Goal: Information Seeking & Learning: Learn about a topic

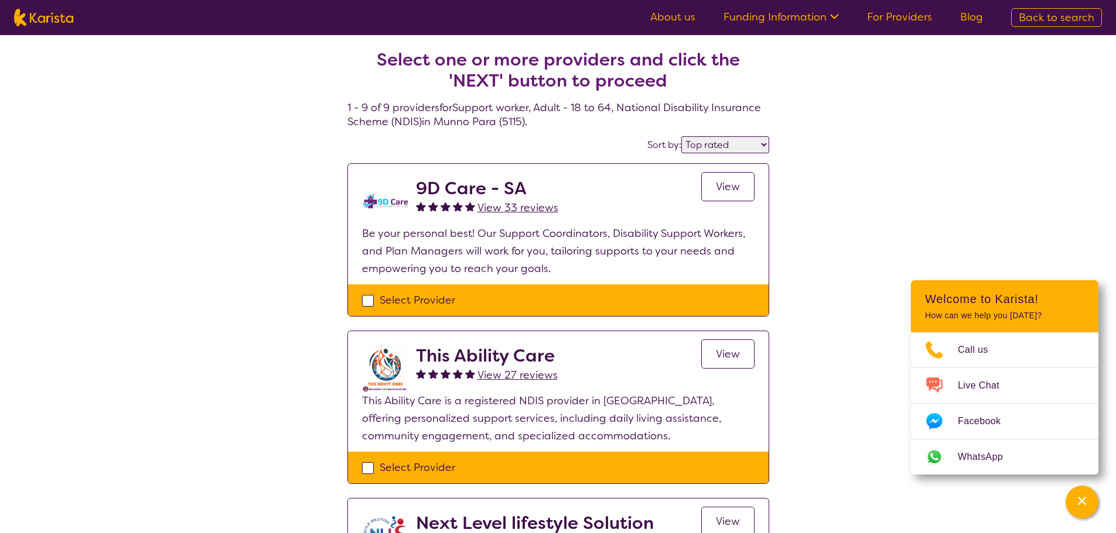
select select "by_score"
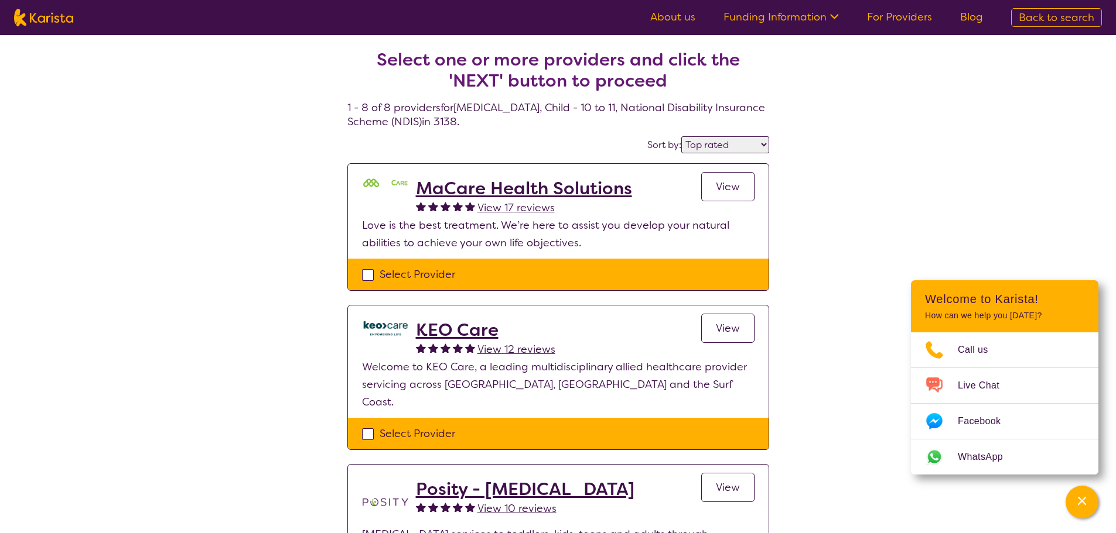
select select "by_score"
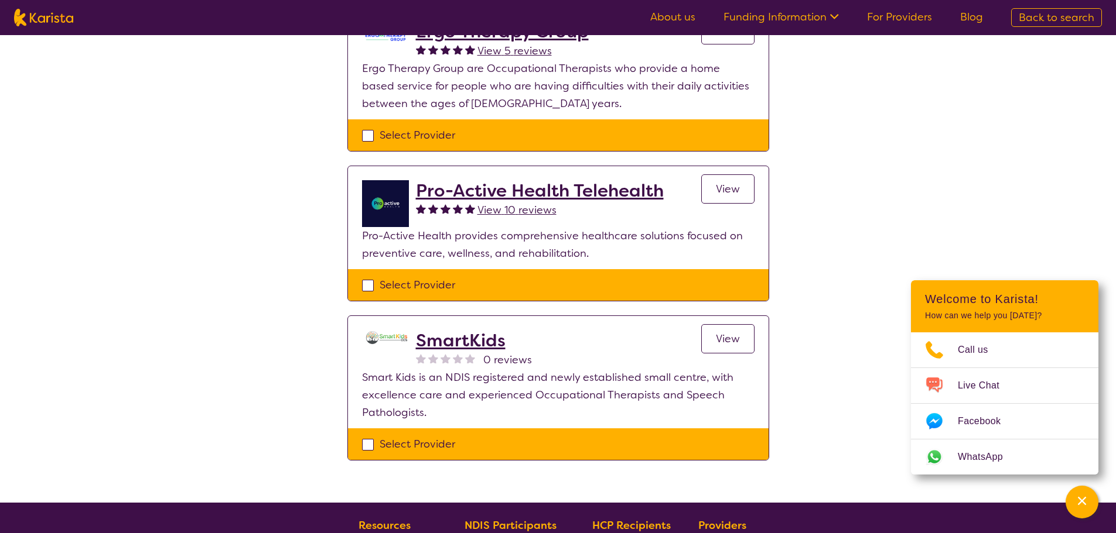
scroll to position [1054, 0]
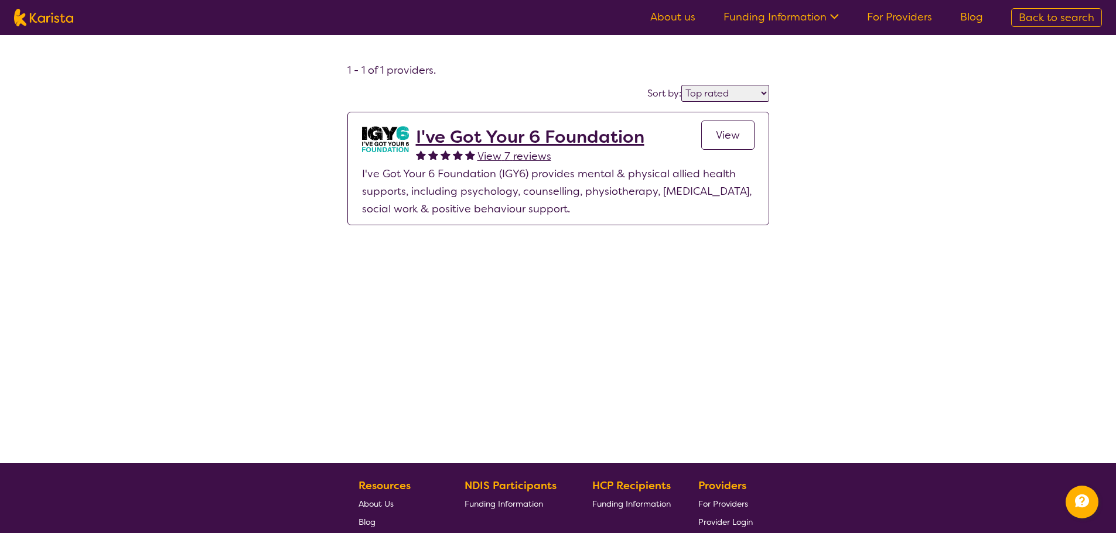
select select "by_score"
click at [40, 11] on img at bounding box center [43, 18] width 59 height 18
select select "Support worker"
select select "AD"
select select "NDIS"
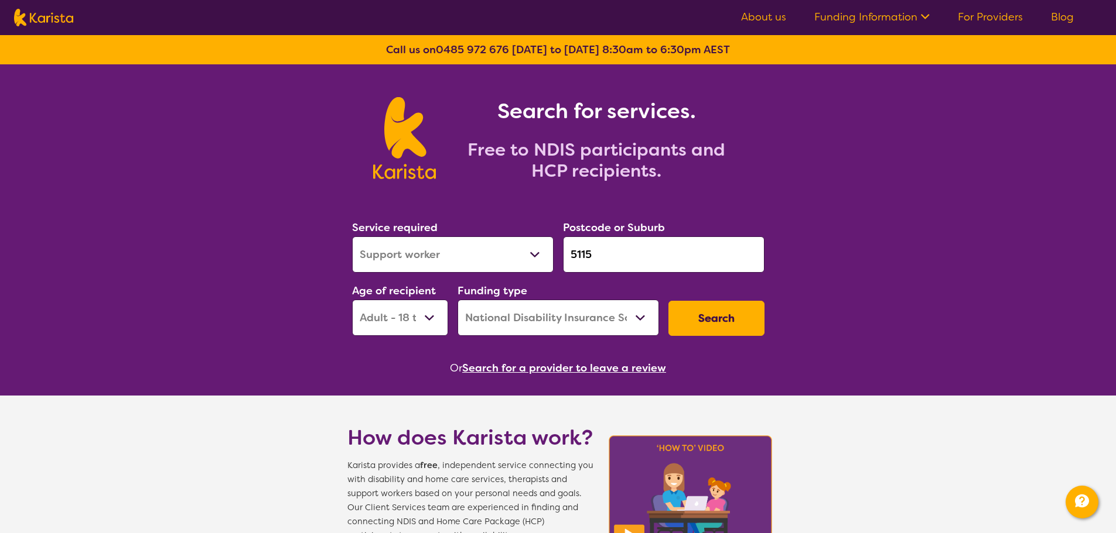
click at [501, 364] on button "Search for a provider to leave a review" at bounding box center [564, 369] width 204 height 18
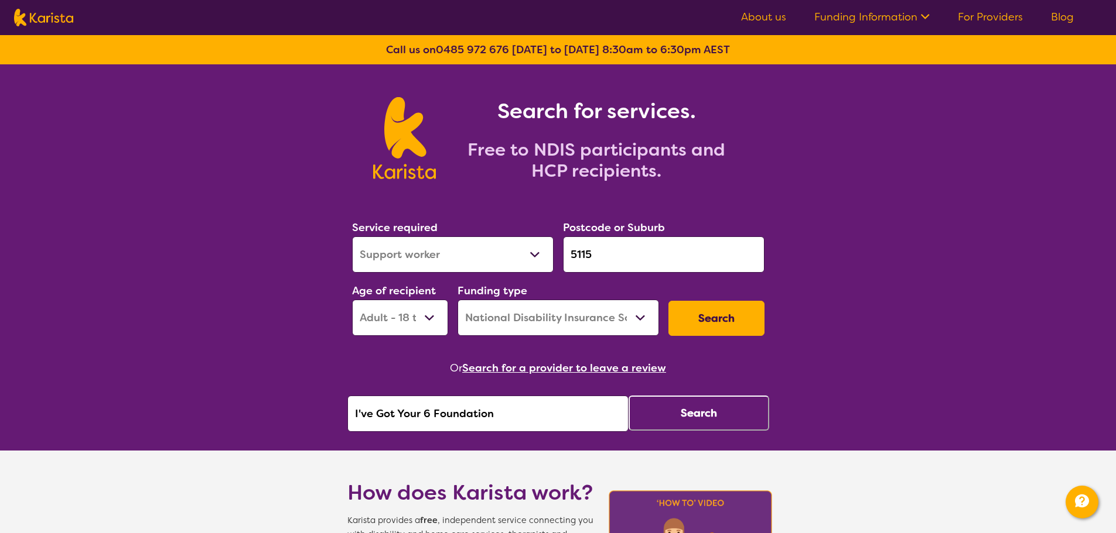
drag, startPoint x: 498, startPoint y: 407, endPoint x: 85, endPoint y: 398, distance: 412.9
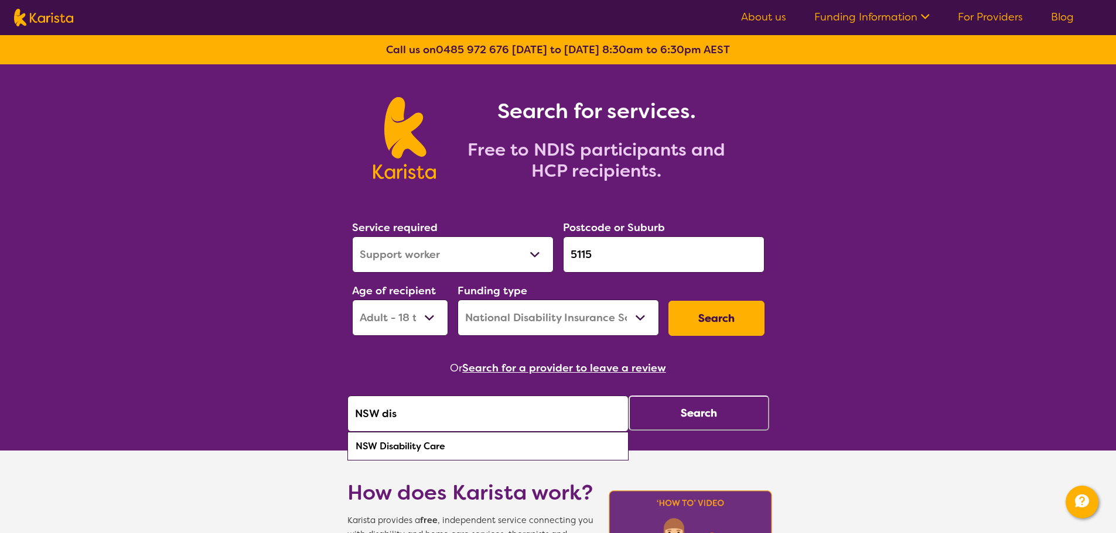
drag, startPoint x: 491, startPoint y: 444, endPoint x: 574, endPoint y: 425, distance: 85.9
click at [491, 444] on div "NSW Disability Care" at bounding box center [487, 447] width 269 height 22
type input "NSW Disability Care"
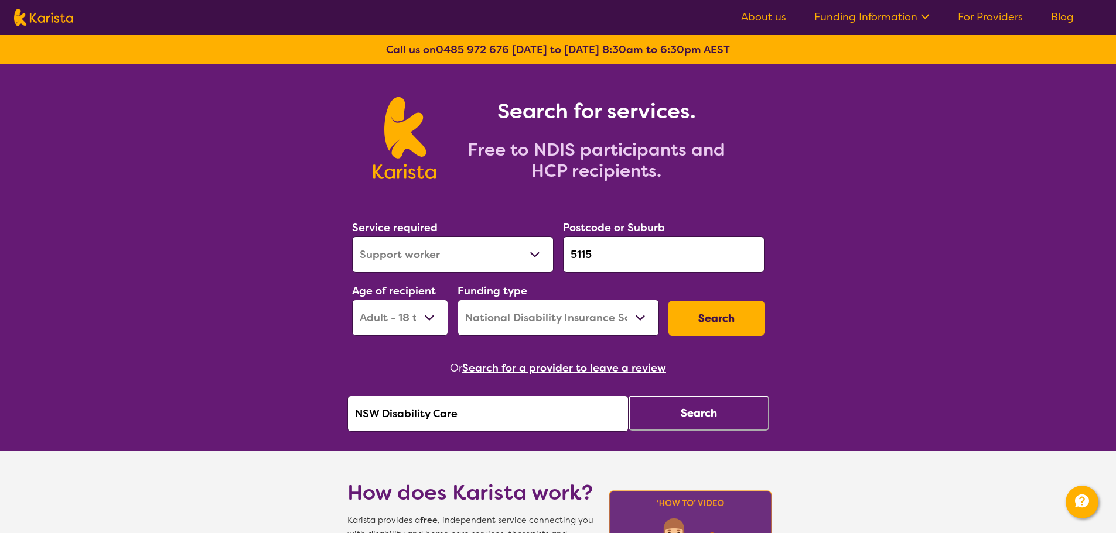
click at [638, 420] on button "Search" at bounding box center [698, 413] width 141 height 35
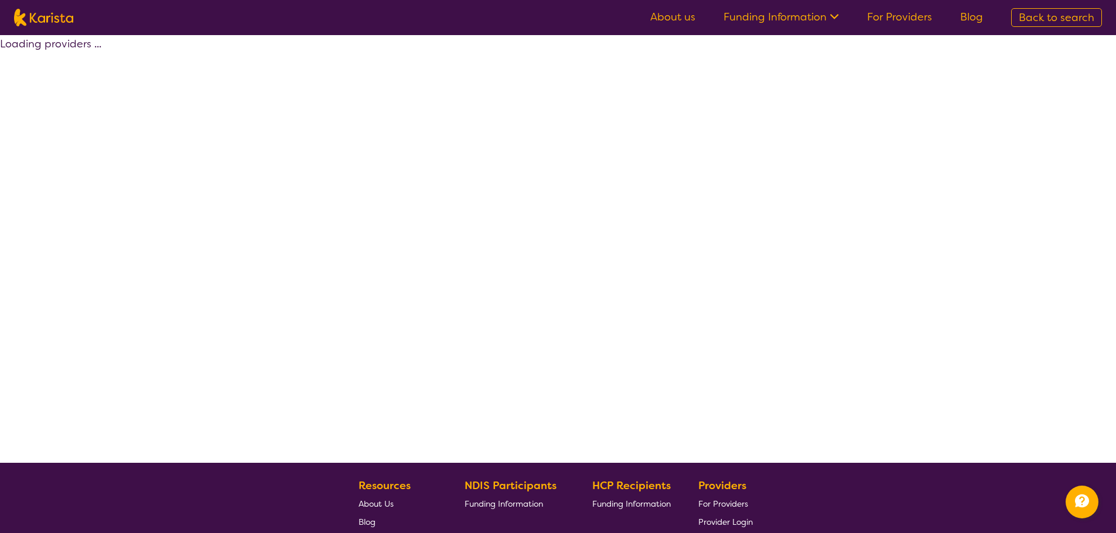
select select "by_score"
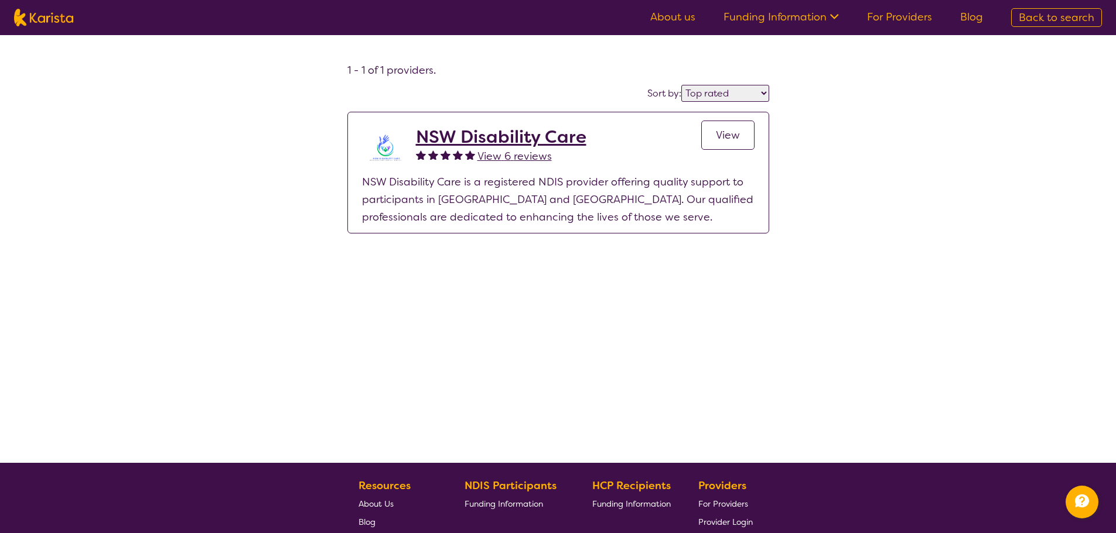
click at [33, 11] on img at bounding box center [43, 18] width 59 height 18
select select "Support worker"
select select "AD"
select select "NDIS"
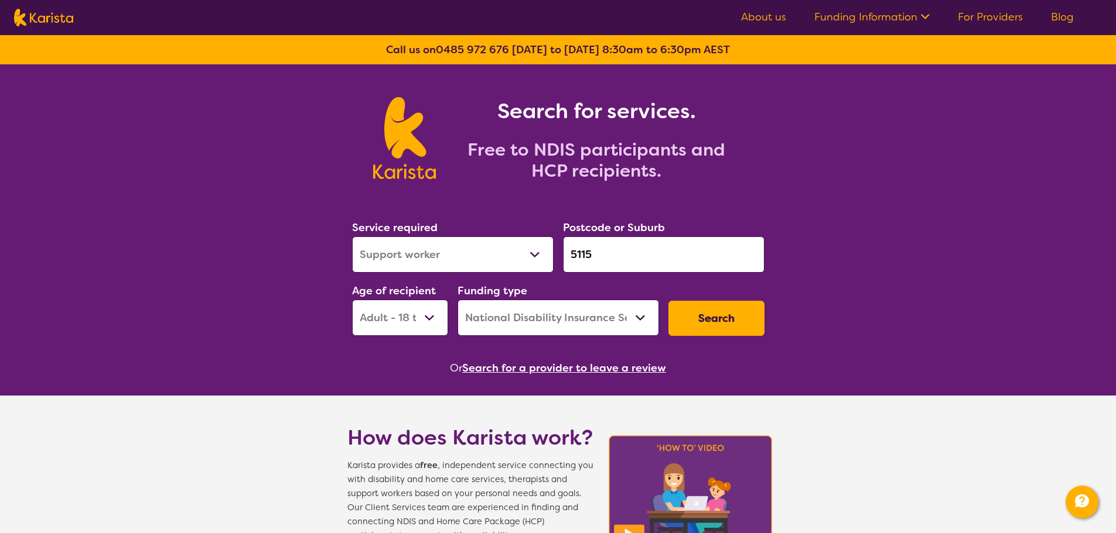
click at [620, 255] on input "5115" at bounding box center [663, 255] width 201 height 36
drag, startPoint x: 519, startPoint y: 255, endPoint x: 451, endPoint y: 250, distance: 67.5
click at [447, 255] on div "Service required Allied Health Assistant Assessment (ADHD or Autism) Behaviour …" at bounding box center [558, 277] width 422 height 126
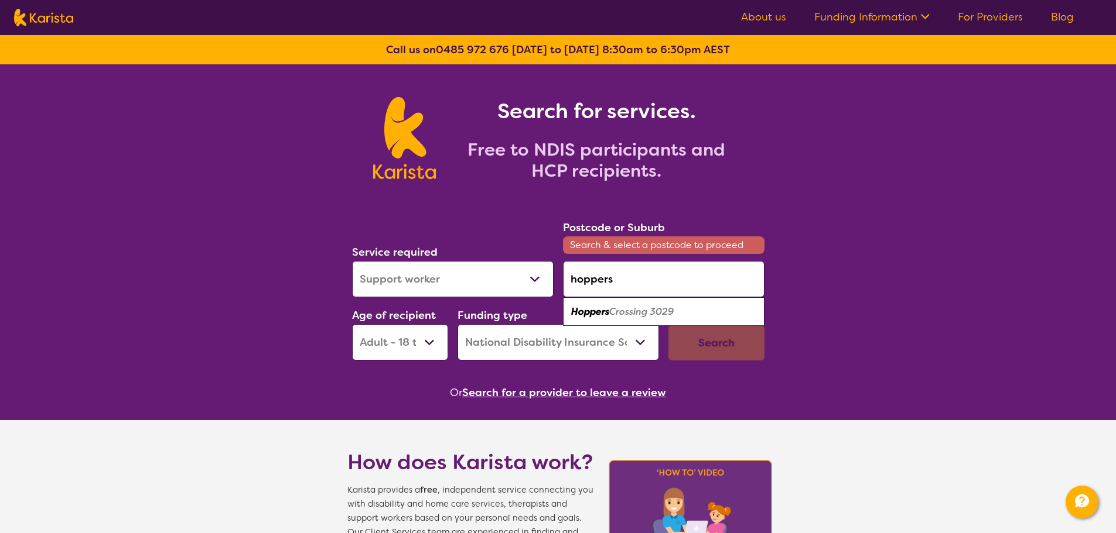
click at [627, 314] on em "Crossing 3029" at bounding box center [641, 312] width 64 height 12
type input "3029"
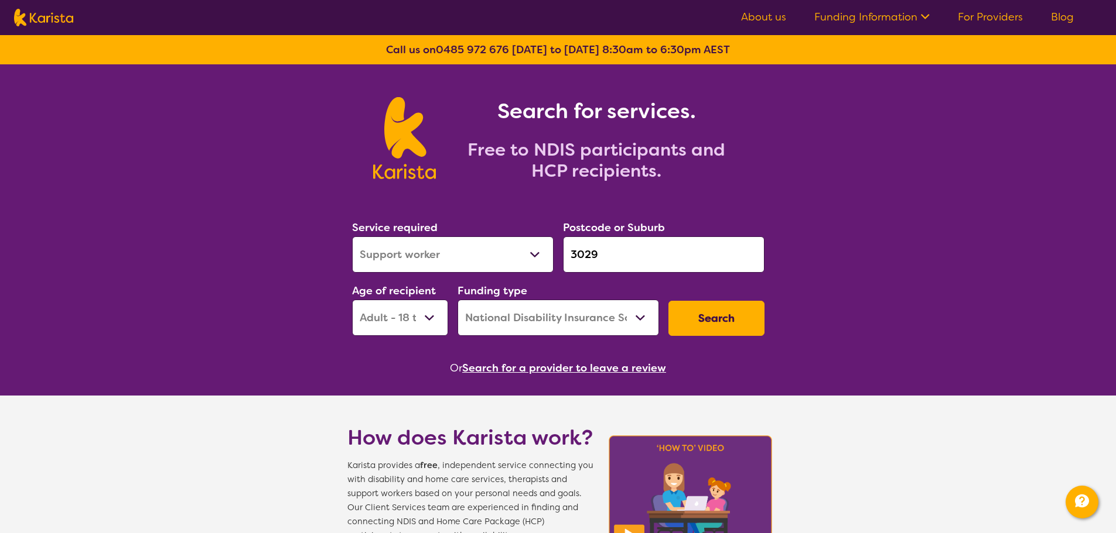
click at [723, 313] on button "Search" at bounding box center [716, 318] width 96 height 35
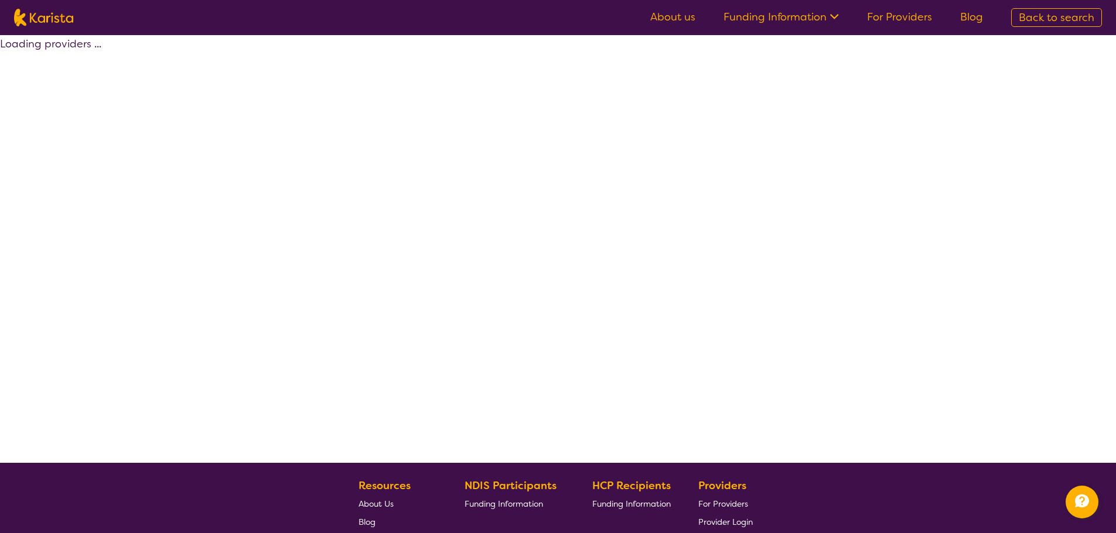
select select "by_score"
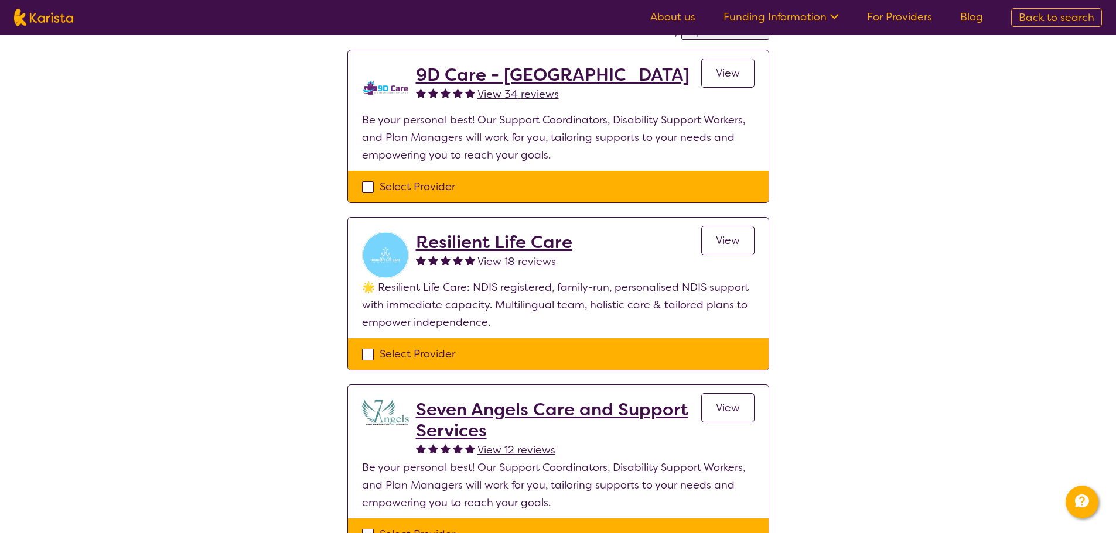
scroll to position [117, 0]
